Goal: Task Accomplishment & Management: Complete application form

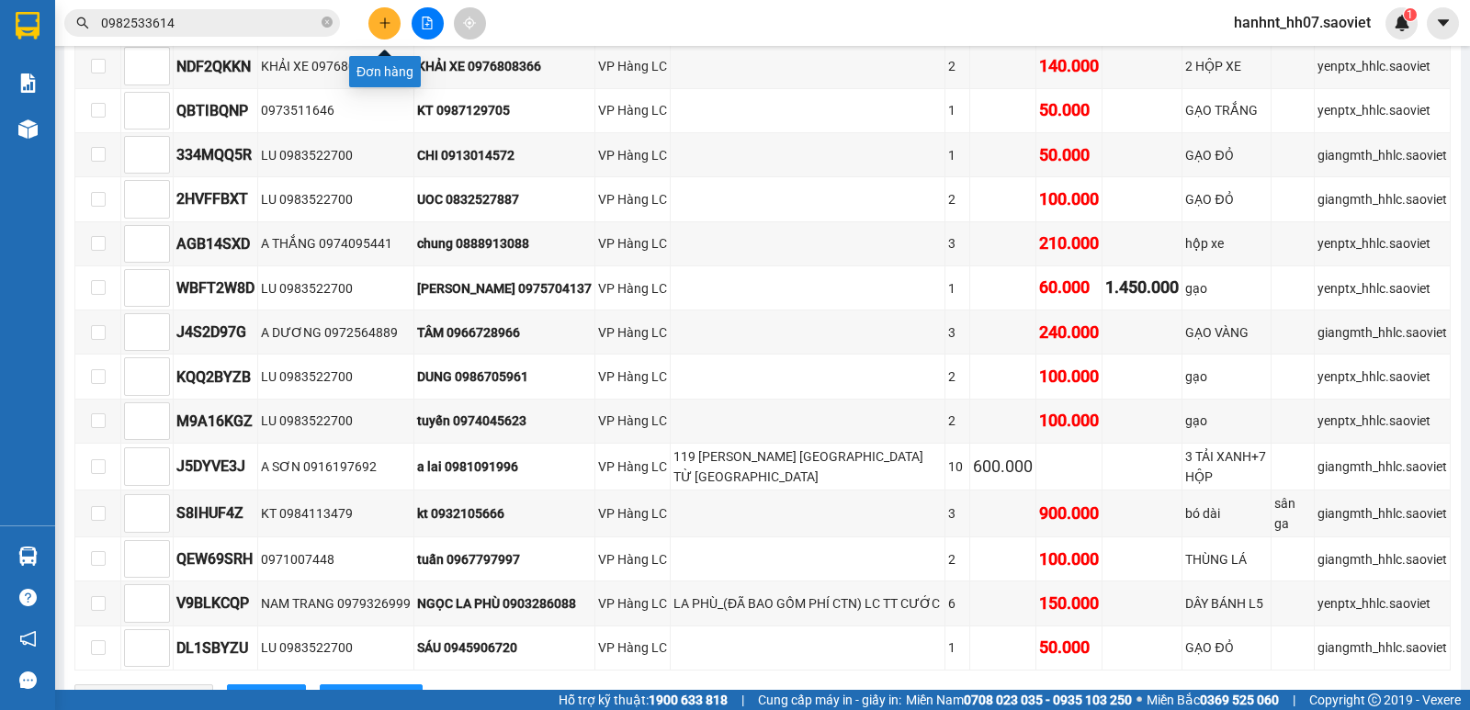
click at [373, 19] on button at bounding box center [384, 23] width 32 height 32
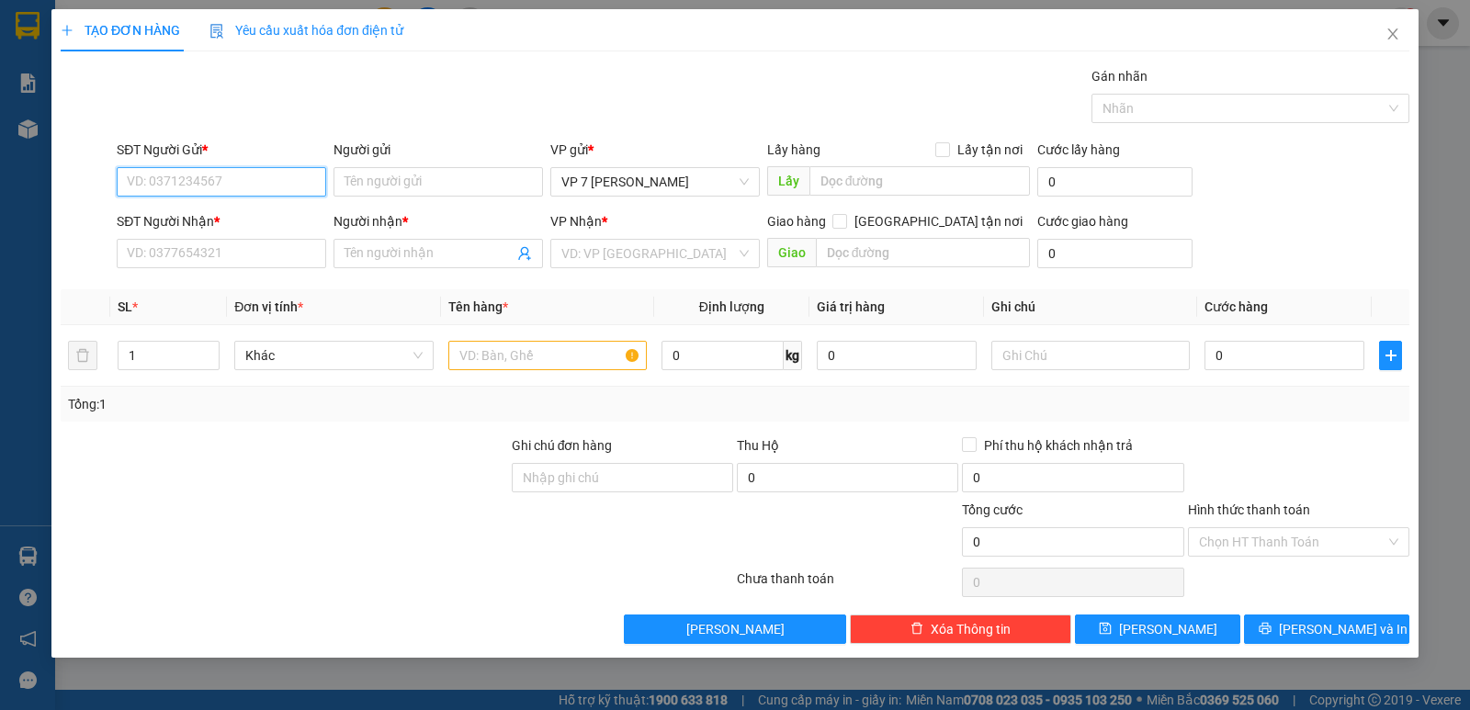
click at [195, 187] on input "SĐT Người Gửi *" at bounding box center [221, 181] width 209 height 29
click at [165, 226] on div "0986508010" at bounding box center [221, 219] width 187 height 20
type input "0986508010"
type input "0911415472"
type input "hoang"
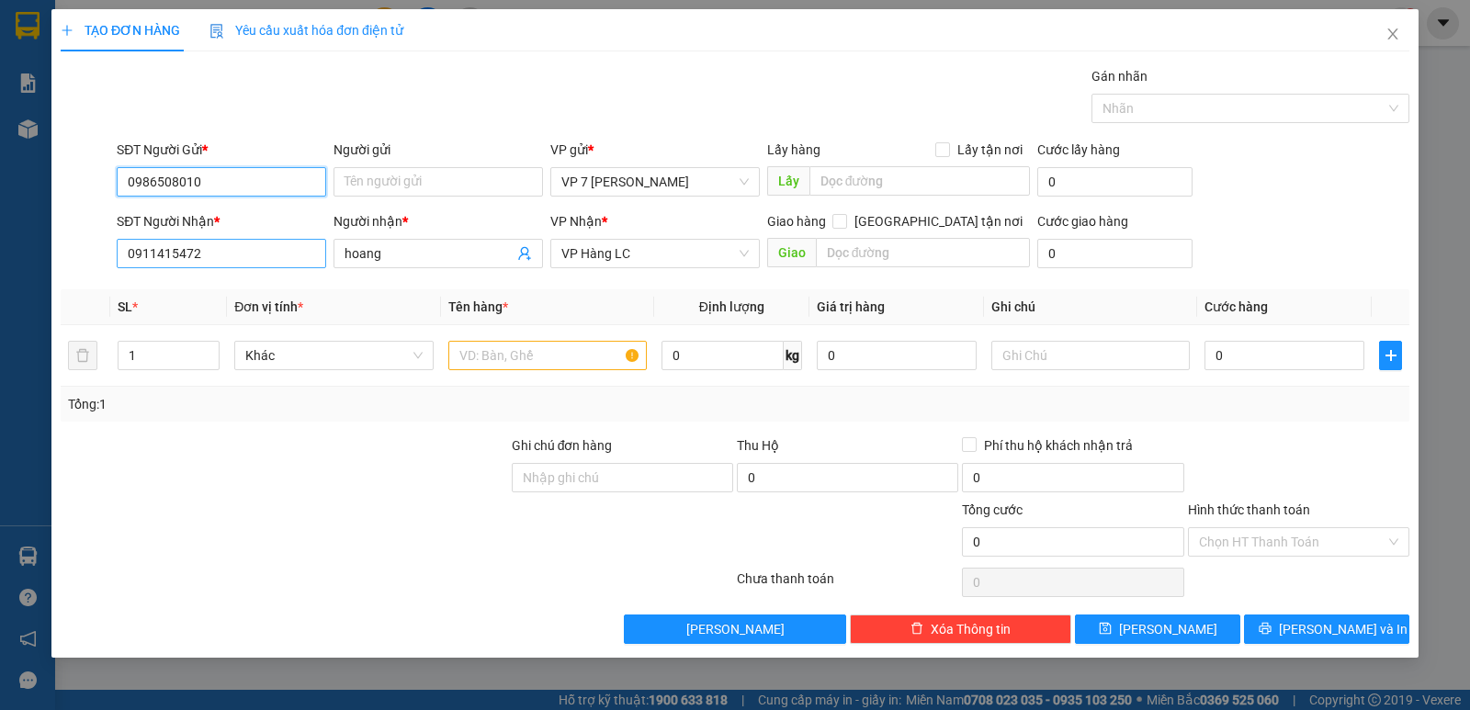
type input "0986508010"
click at [213, 255] on input "0911415472" at bounding box center [221, 253] width 209 height 29
type input "0"
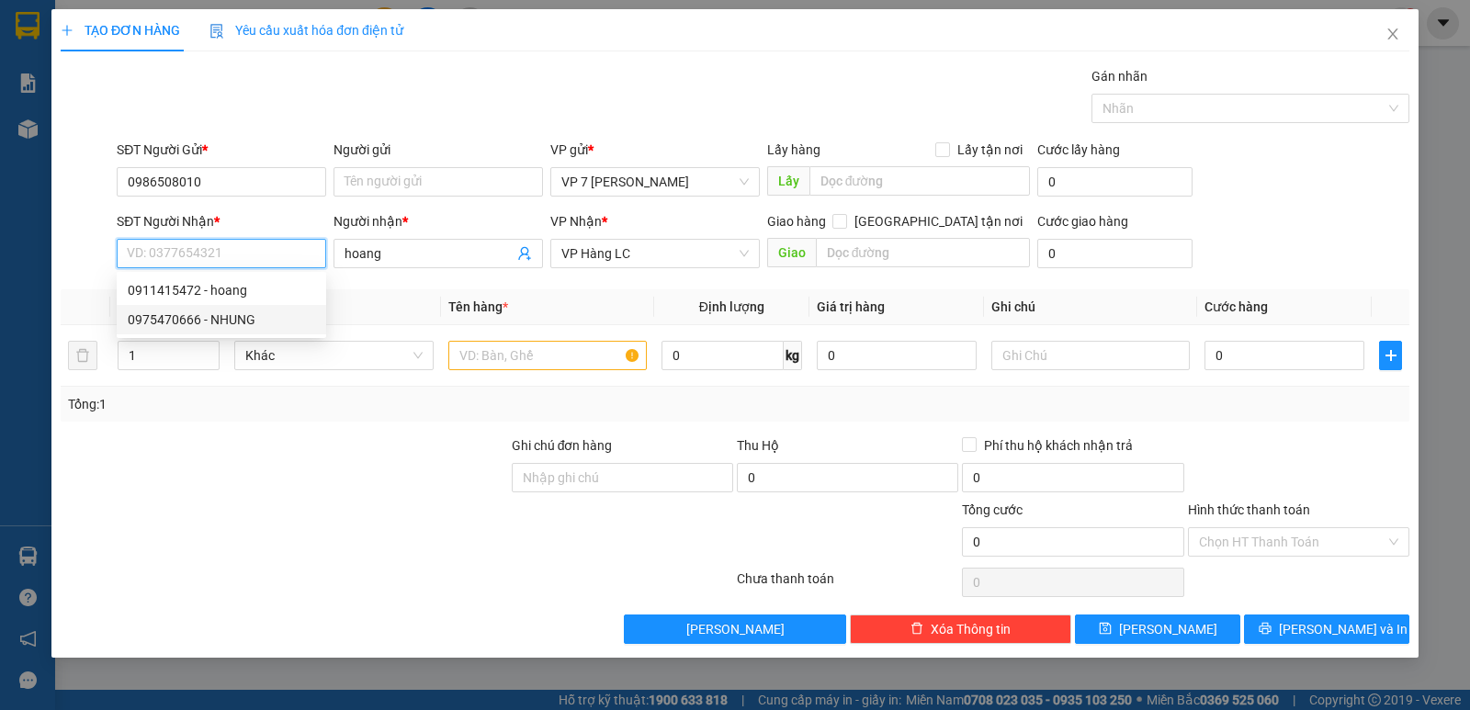
click at [194, 322] on div "0975470666 - NHUNG" at bounding box center [221, 320] width 187 height 20
type input "0975470666"
type input "NHUNG"
type input "0975470666"
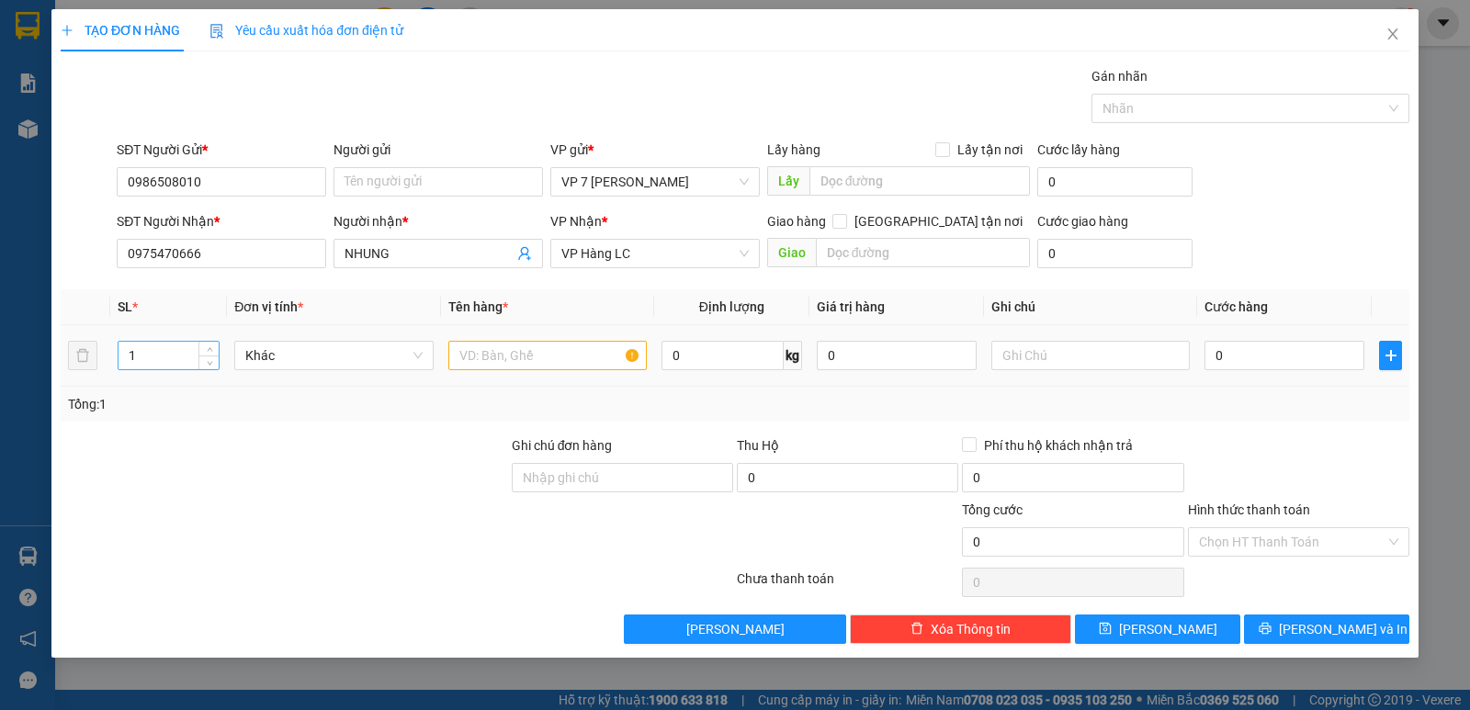
click at [156, 360] on input "1" at bounding box center [169, 356] width 100 height 28
type input "3"
click at [530, 348] on input "text" at bounding box center [547, 355] width 198 height 29
type input "xốp"
click at [1273, 354] on input "0" at bounding box center [1284, 355] width 160 height 29
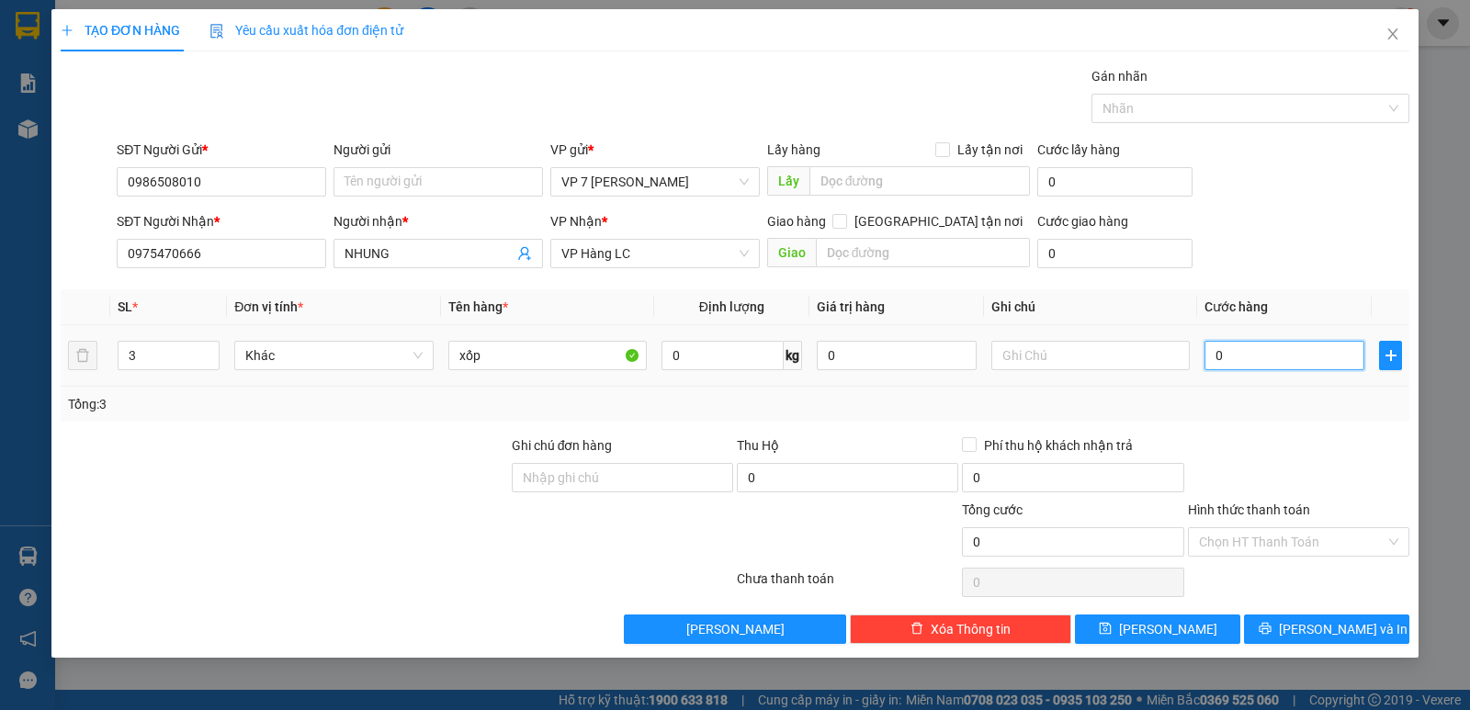
type input "2"
type input "23"
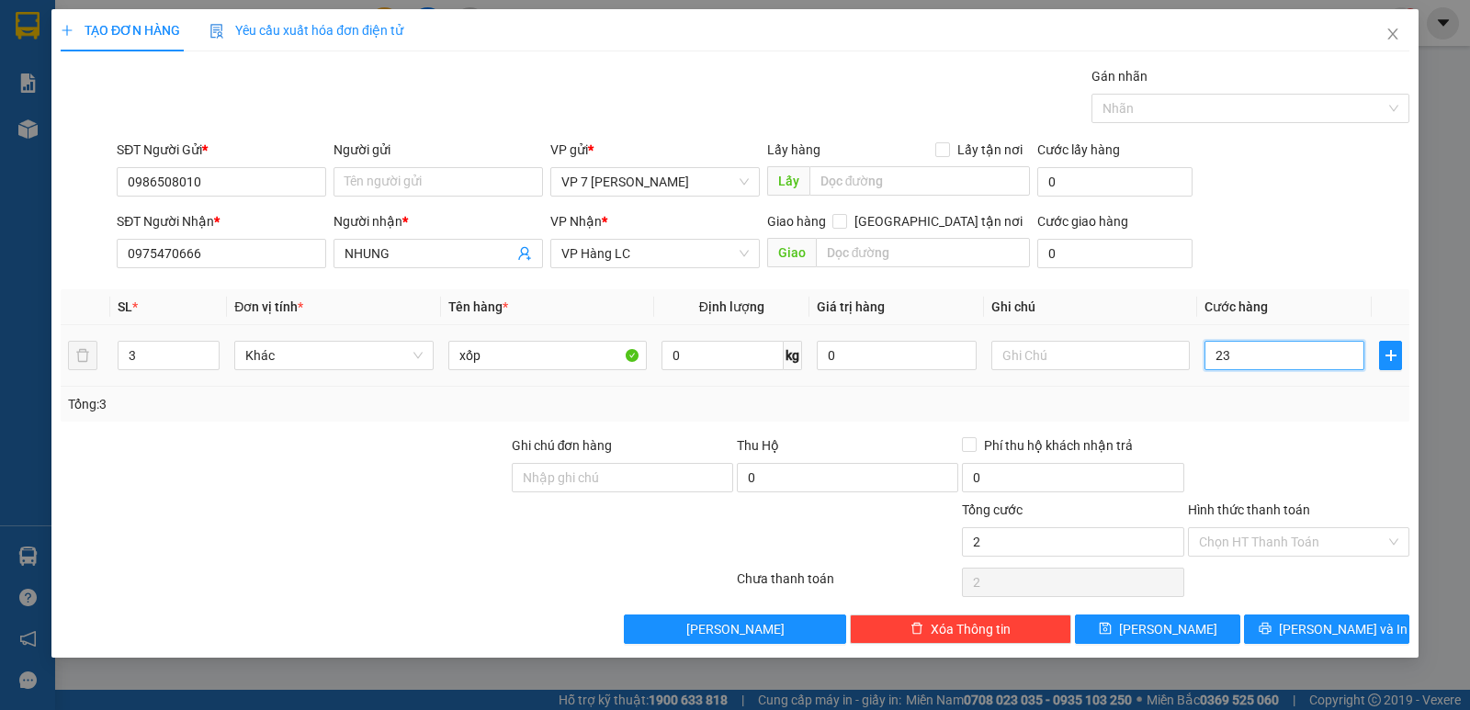
type input "23"
type input "230"
type input "230.000"
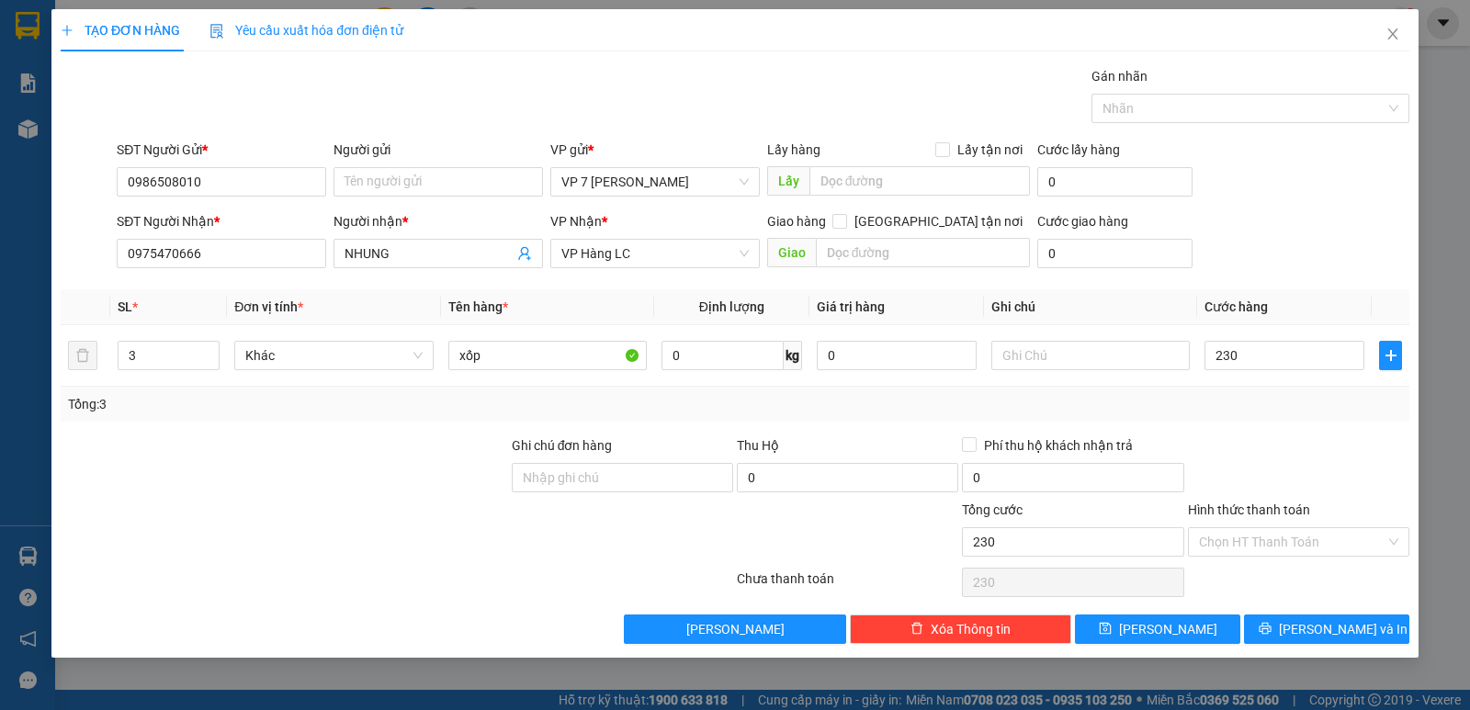
type input "230.000"
click at [1257, 418] on div "Tổng: 3" at bounding box center [735, 404] width 1349 height 35
click at [1279, 625] on button "Lưu và In" at bounding box center [1326, 629] width 165 height 29
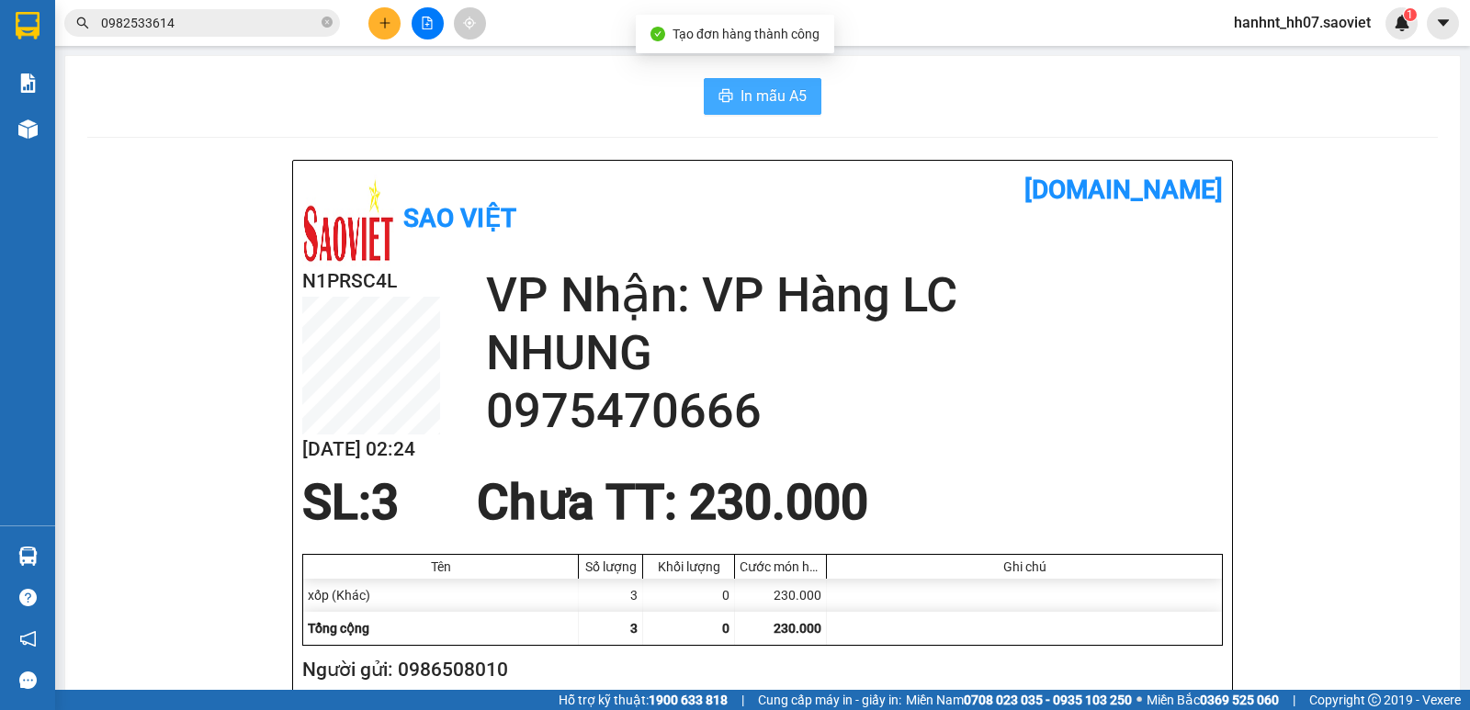
click at [781, 87] on span "In mẫu A5" at bounding box center [773, 96] width 66 height 23
click at [748, 102] on span "In mẫu A5" at bounding box center [773, 96] width 66 height 23
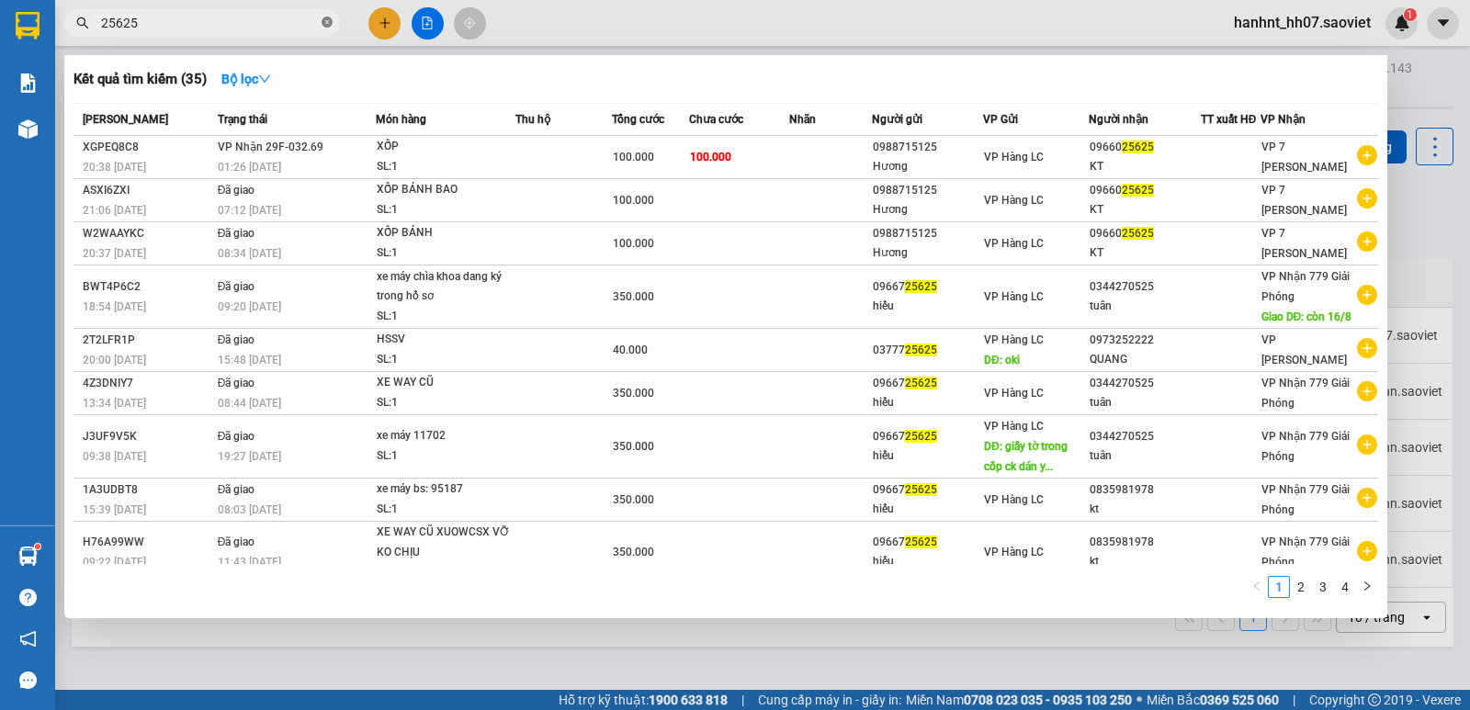
click at [331, 26] on icon "close-circle" at bounding box center [327, 22] width 11 height 11
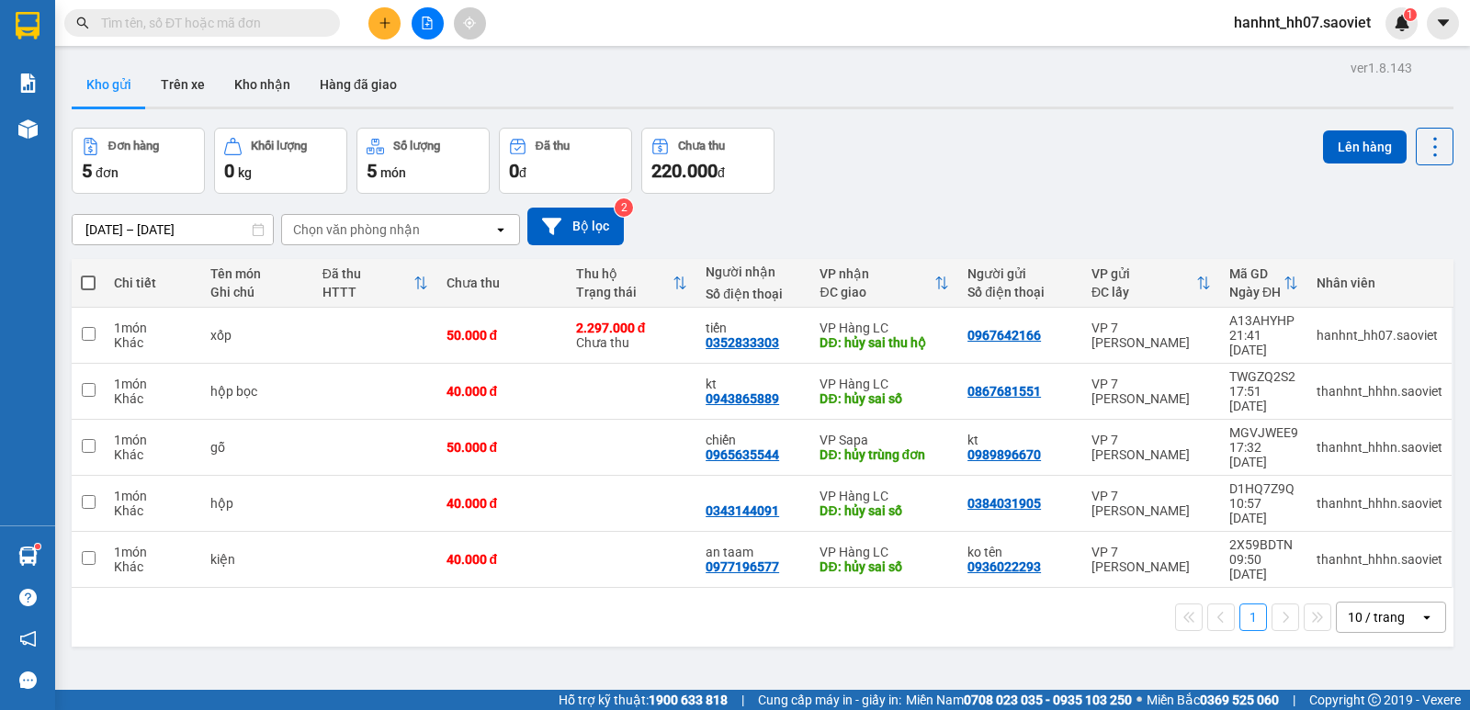
click at [269, 26] on input "text" at bounding box center [209, 23] width 217 height 20
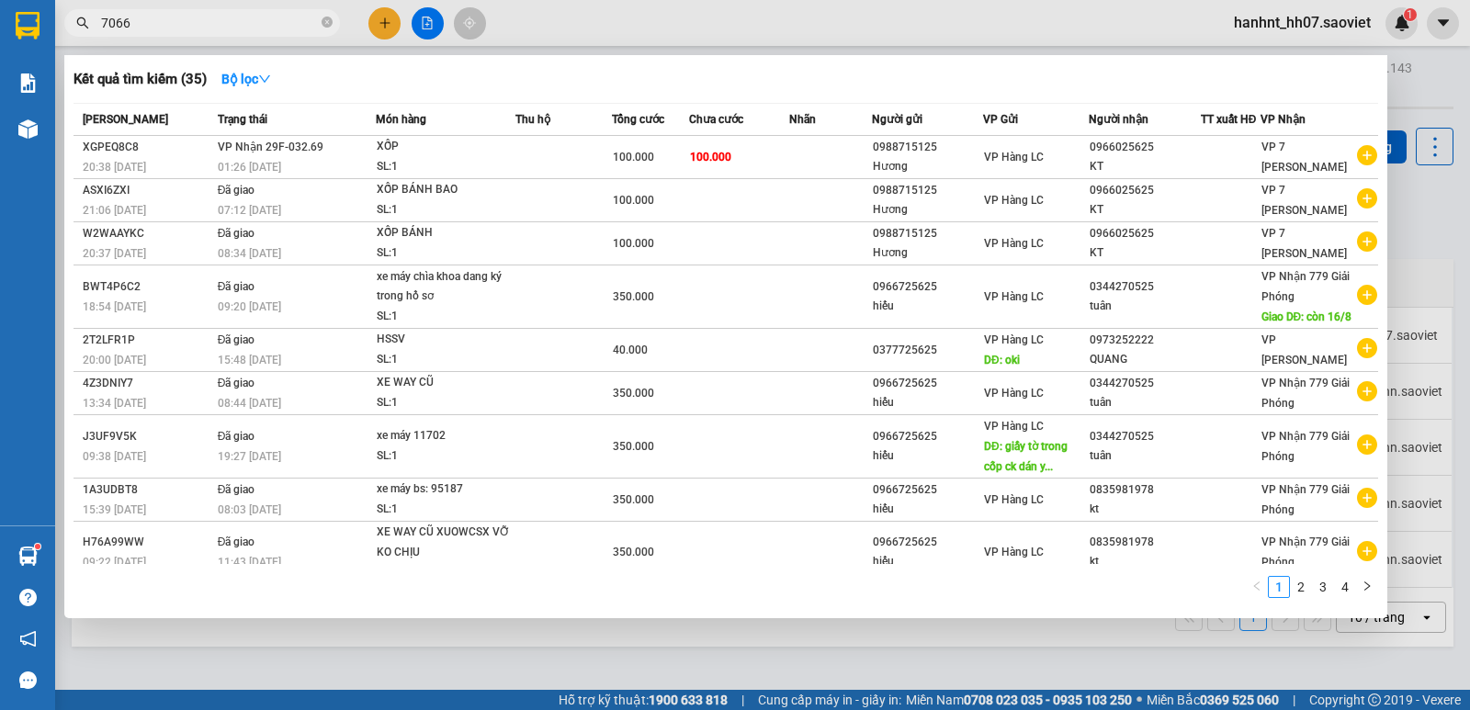
type input "70666"
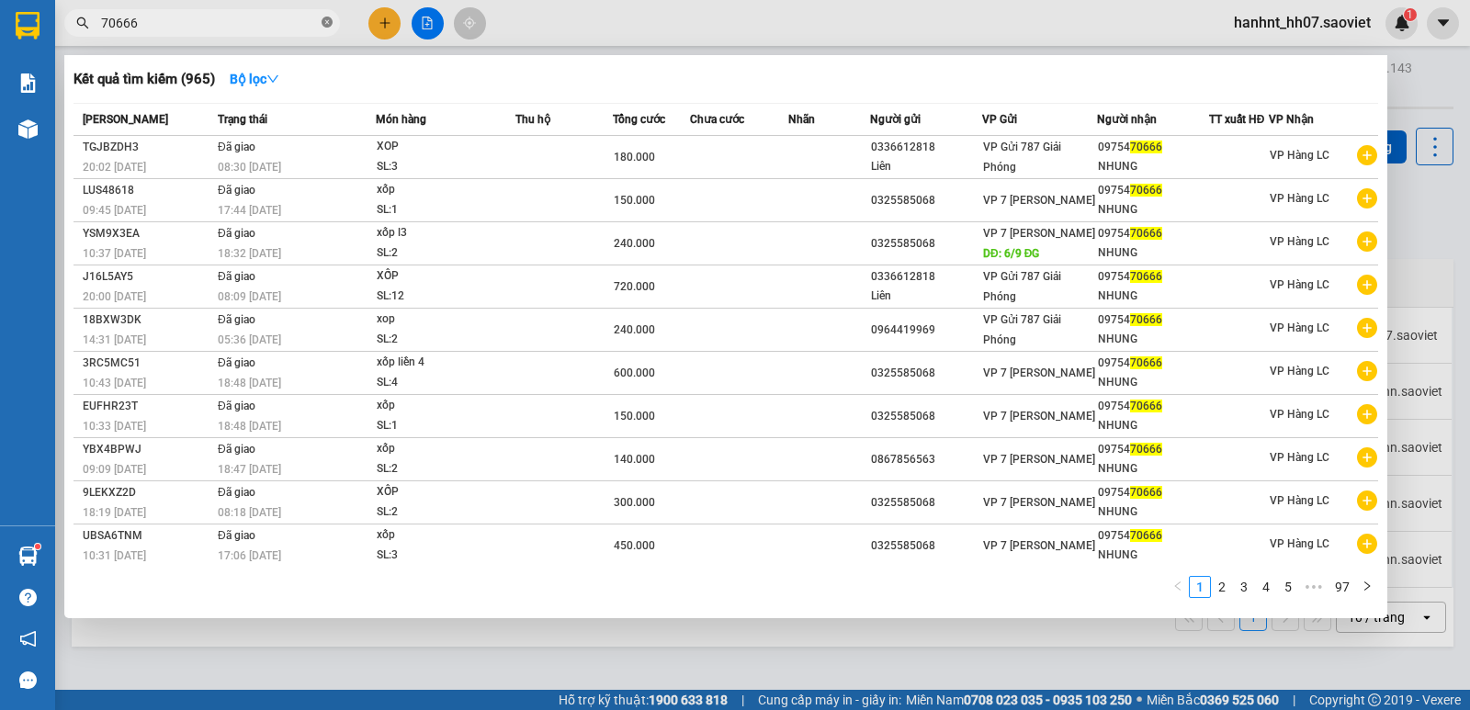
click at [324, 19] on icon "close-circle" at bounding box center [327, 22] width 11 height 11
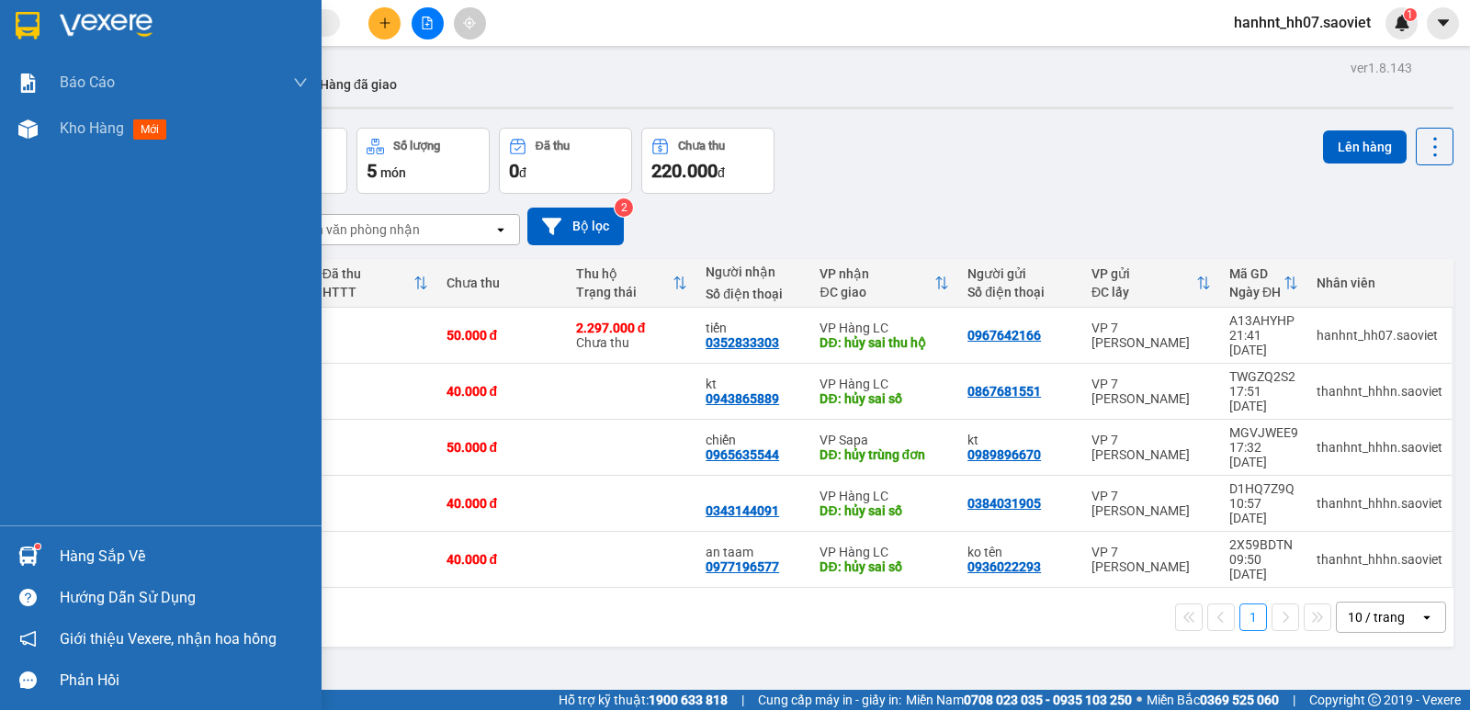
click at [141, 559] on div "Hàng sắp về" at bounding box center [184, 557] width 248 height 28
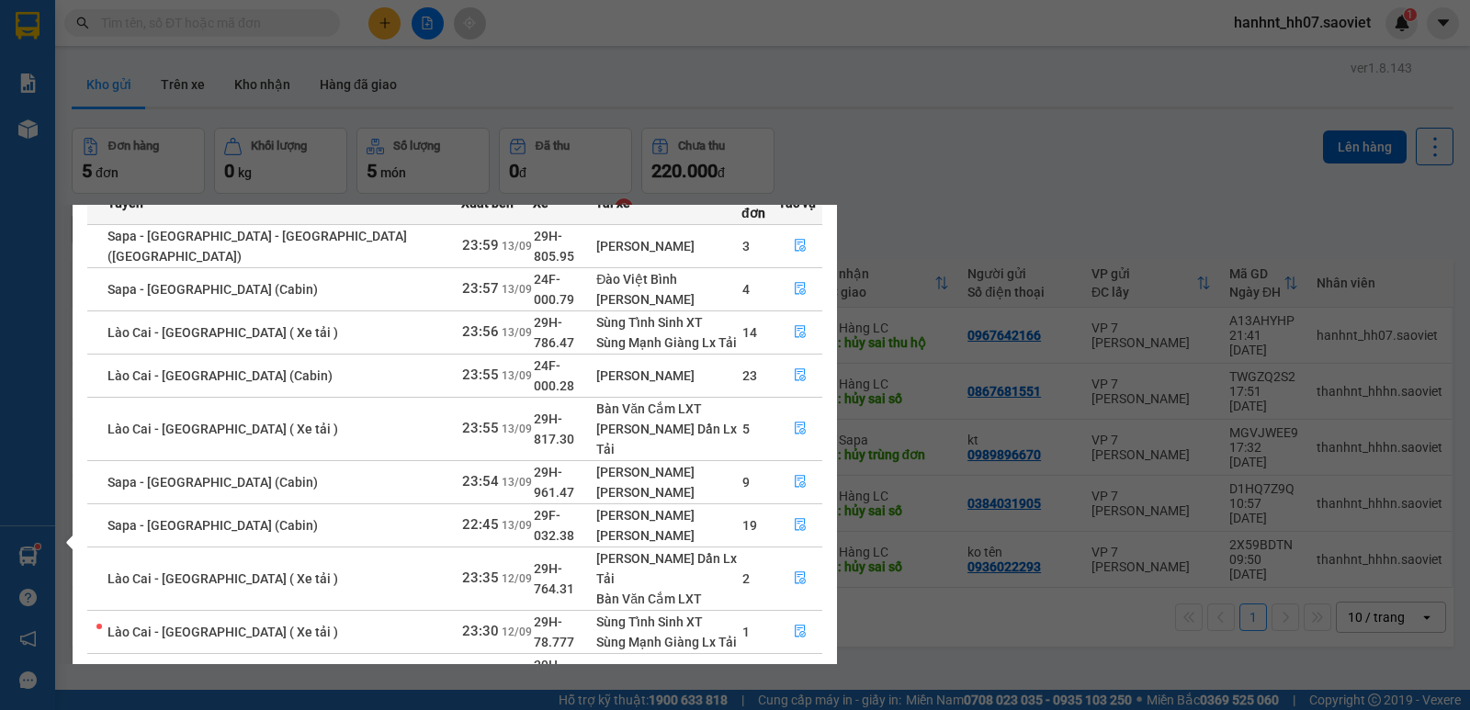
scroll to position [107, 0]
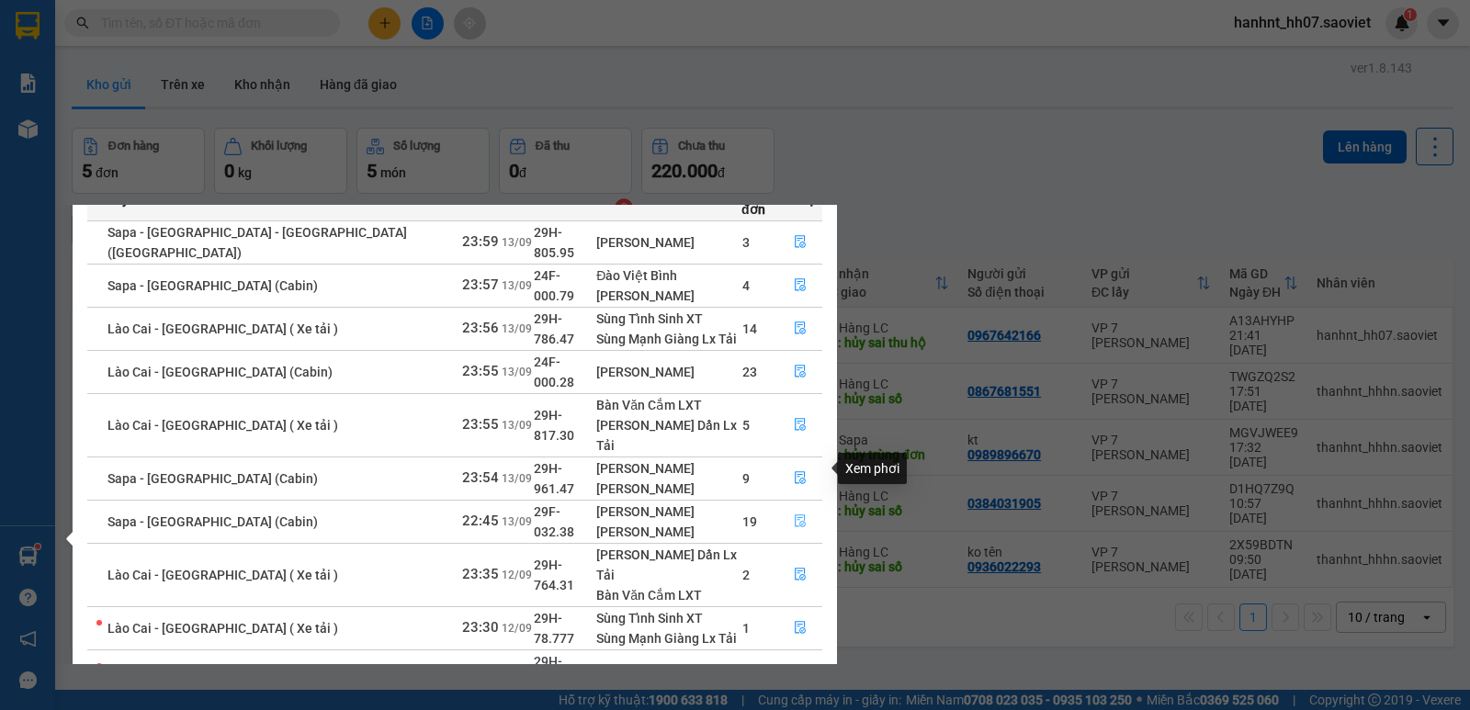
click at [797, 514] on icon "file-done" at bounding box center [800, 520] width 13 height 13
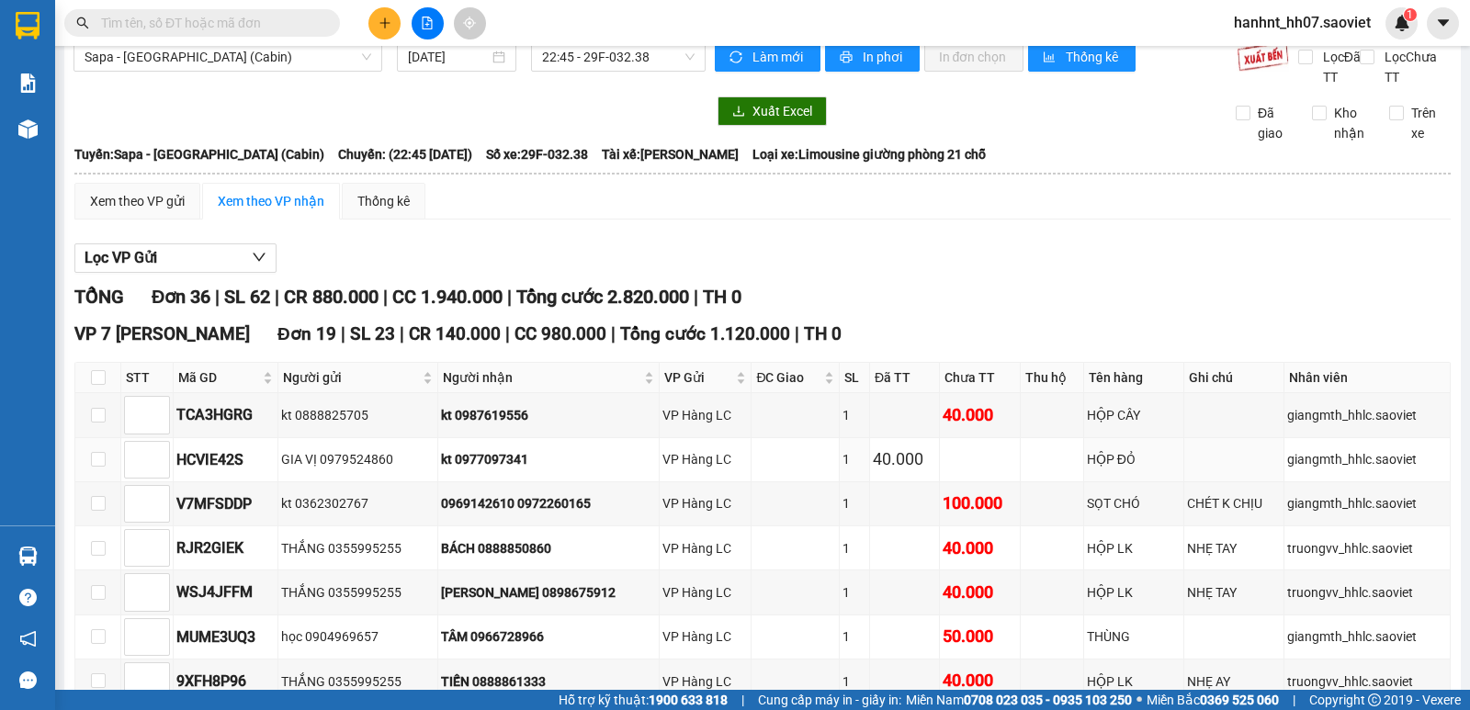
scroll to position [30, 0]
